Goal: Task Accomplishment & Management: Manage account settings

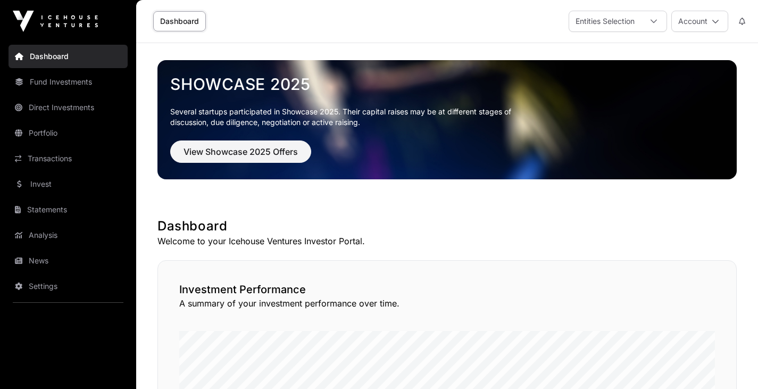
click at [79, 110] on link "Direct Investments" at bounding box center [68, 107] width 119 height 23
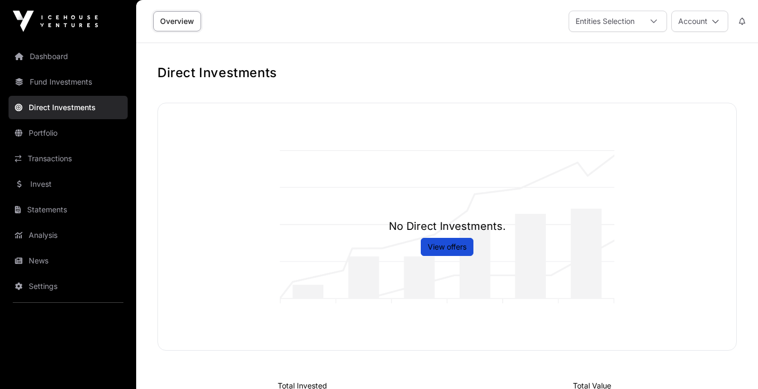
click at [61, 61] on link "Dashboard" at bounding box center [68, 56] width 119 height 23
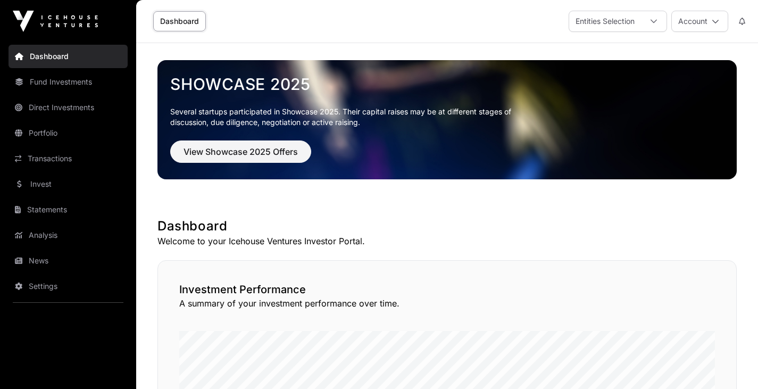
click at [44, 160] on link "Transactions" at bounding box center [68, 158] width 119 height 23
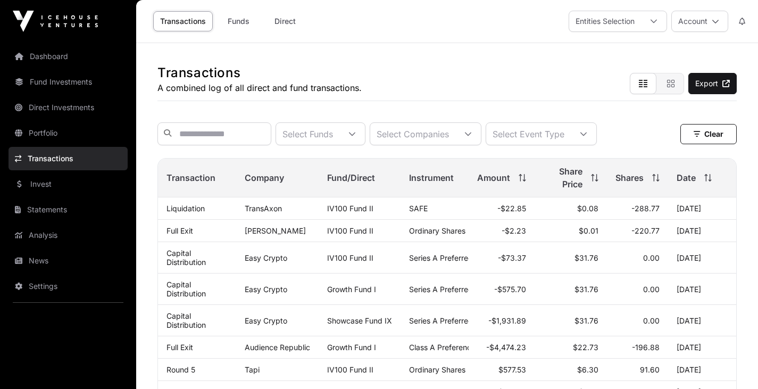
click at [73, 111] on link "Direct Investments" at bounding box center [68, 107] width 119 height 23
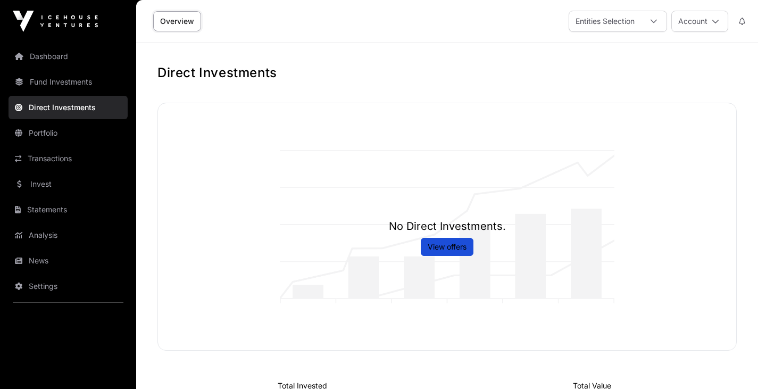
click at [52, 57] on link "Dashboard" at bounding box center [68, 56] width 119 height 23
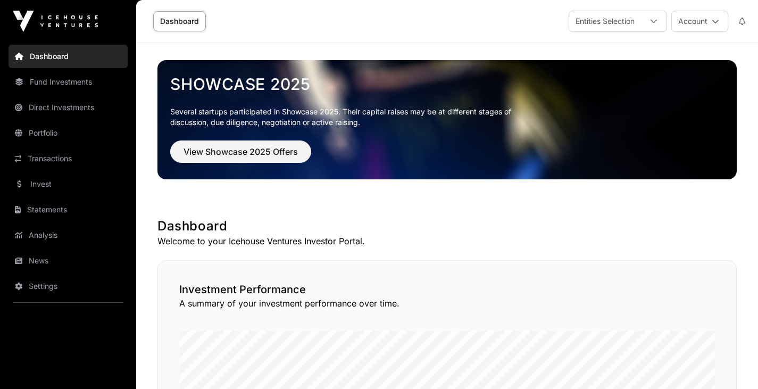
click at [713, 24] on icon at bounding box center [715, 21] width 7 height 7
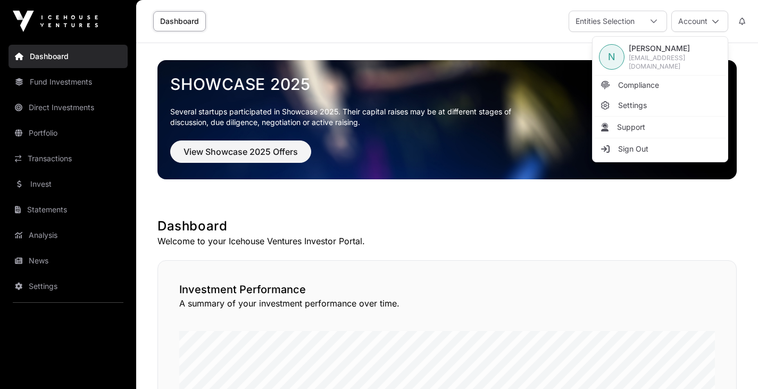
click at [643, 84] on span "Compliance" at bounding box center [638, 85] width 41 height 11
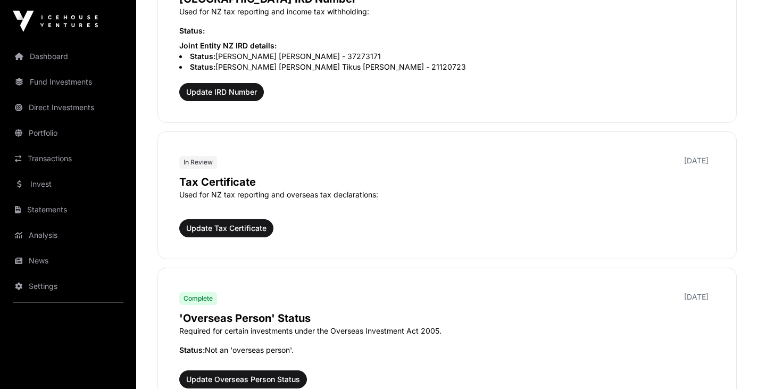
scroll to position [872, 0]
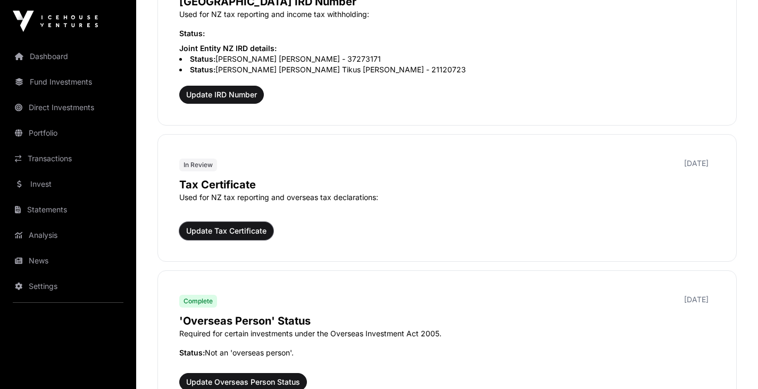
click at [227, 232] on span "Update Tax Certificate" at bounding box center [226, 231] width 80 height 11
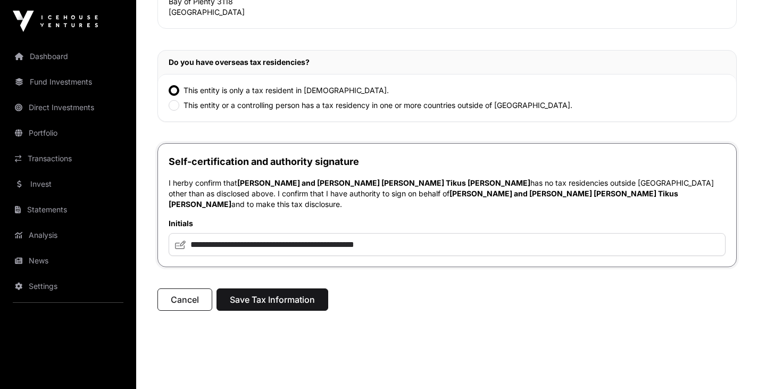
scroll to position [261, 0]
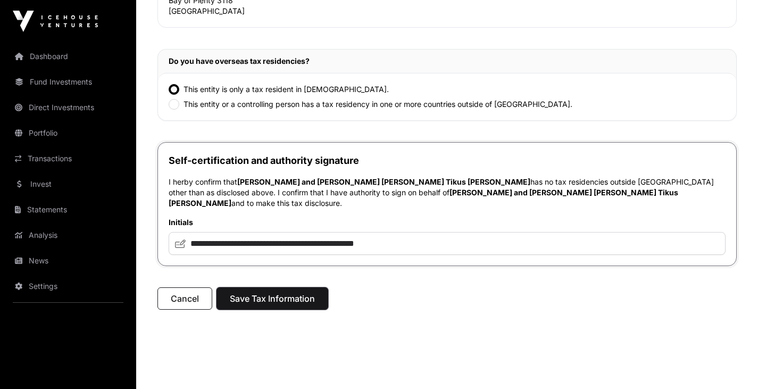
click at [265, 292] on span "Save Tax Information" at bounding box center [272, 298] width 85 height 13
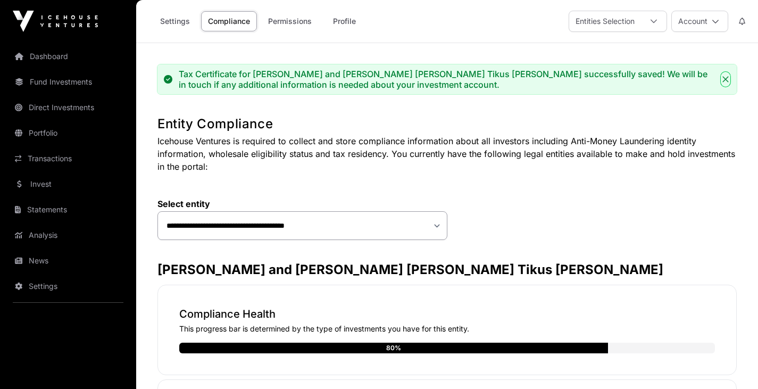
click at [723, 79] on icon "Close" at bounding box center [725, 79] width 7 height 7
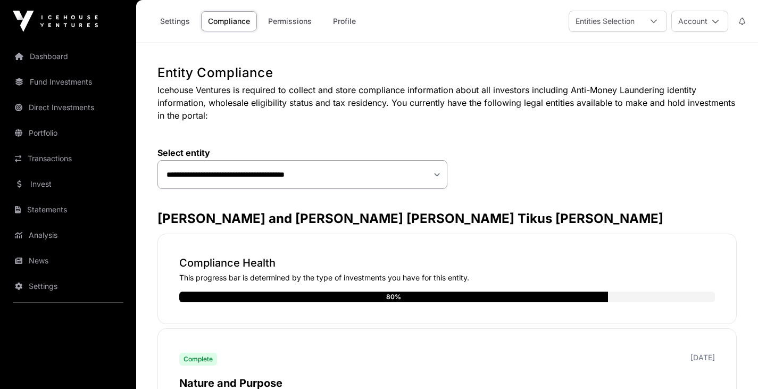
click at [717, 21] on icon at bounding box center [715, 21] width 7 height 7
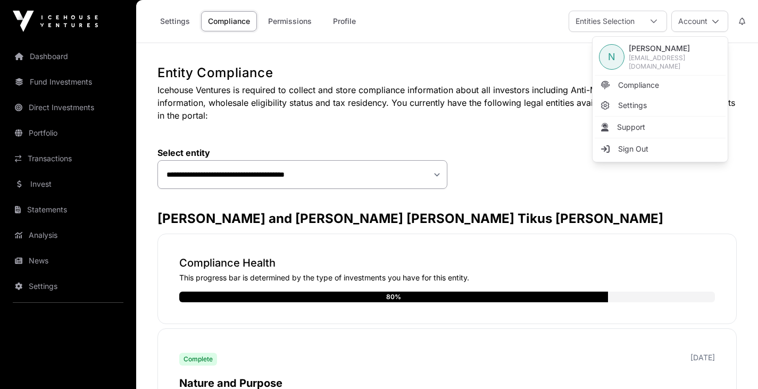
click at [647, 150] on span "Sign Out" at bounding box center [633, 149] width 30 height 11
